Goal: Task Accomplishment & Management: Complete application form

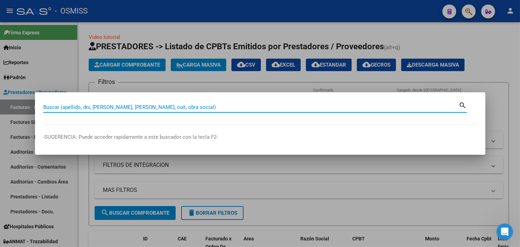
paste input "1502-39329"
type input "1502-39329"
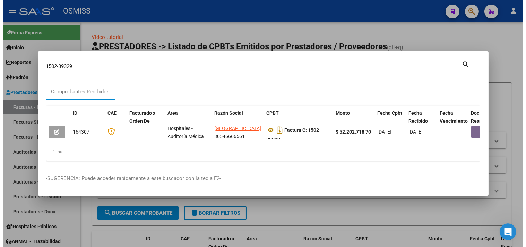
scroll to position [0, 373]
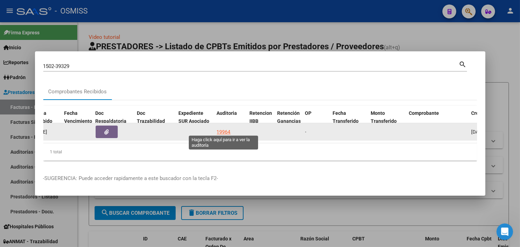
click at [224, 128] on div "19964" at bounding box center [224, 132] width 14 height 8
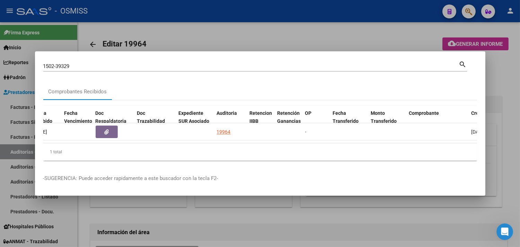
click at [508, 103] on div at bounding box center [260, 123] width 520 height 247
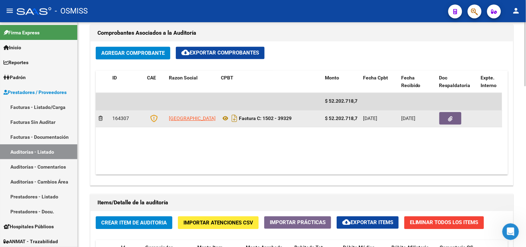
scroll to position [347, 0]
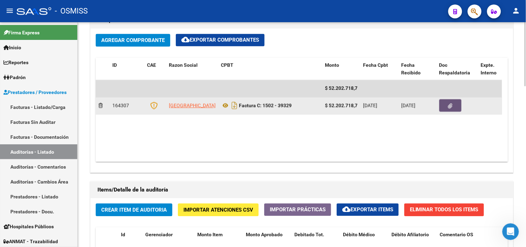
click at [456, 106] on button "button" at bounding box center [450, 106] width 22 height 12
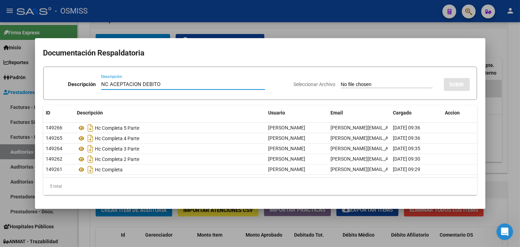
type input "NC ACEPTACION DEBITO"
click at [383, 84] on input "Seleccionar Archivo" at bounding box center [387, 84] width 92 height 7
type input "C:\fakepath\NC 1505-00007117.pdf"
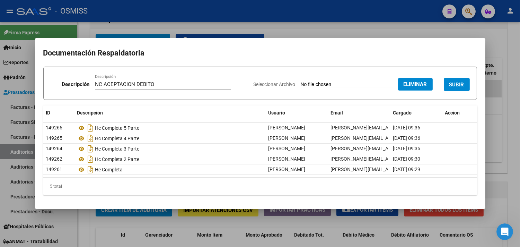
click at [456, 85] on span "SUBIR" at bounding box center [457, 84] width 15 height 6
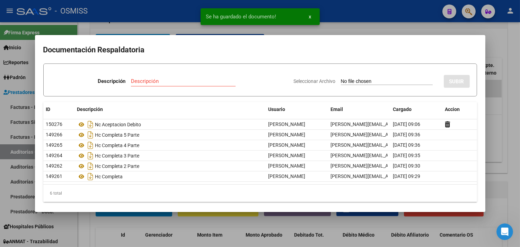
click at [515, 108] on div at bounding box center [260, 123] width 520 height 247
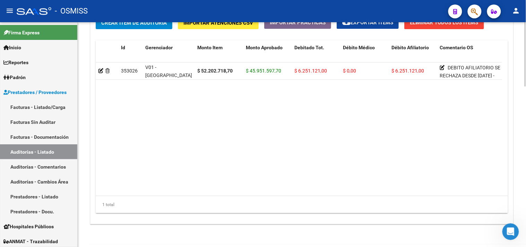
scroll to position [561, 0]
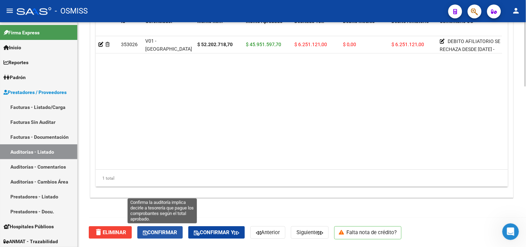
click at [166, 230] on span "Confirmar" at bounding box center [160, 232] width 34 height 6
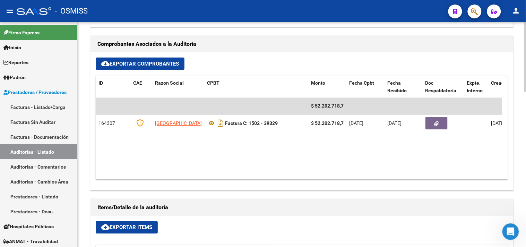
scroll to position [0, 0]
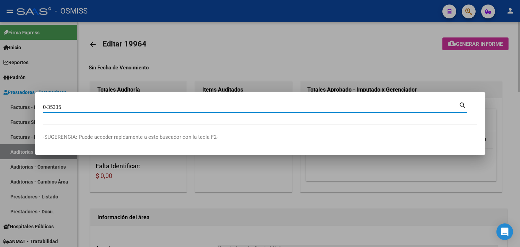
type input "0-35335"
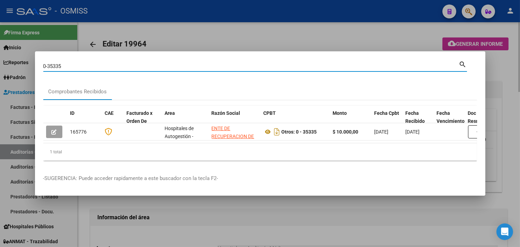
click at [244, 27] on div at bounding box center [260, 123] width 520 height 247
